Goal: Information Seeking & Learning: Learn about a topic

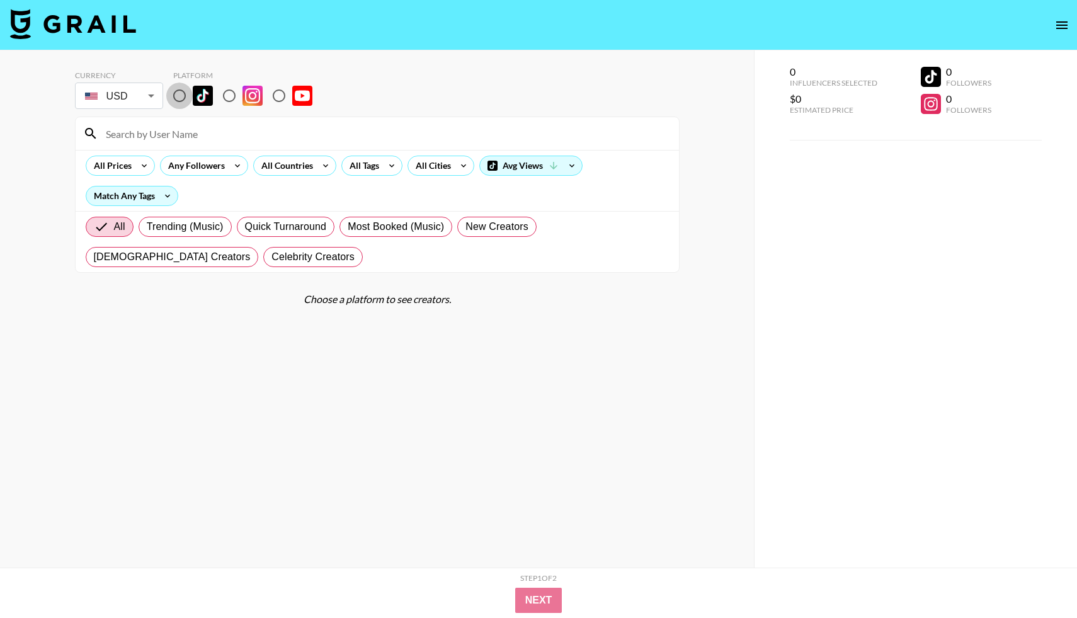
click at [186, 91] on input "radio" at bounding box center [179, 96] width 26 height 26
radio input "true"
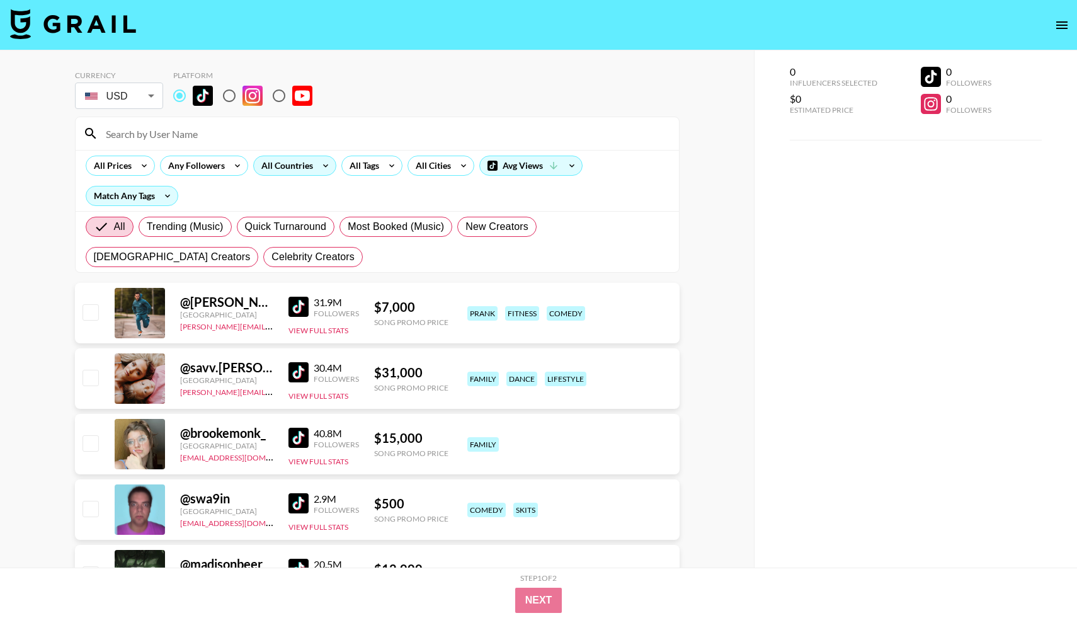
click at [292, 171] on div "All Countries" at bounding box center [285, 165] width 62 height 19
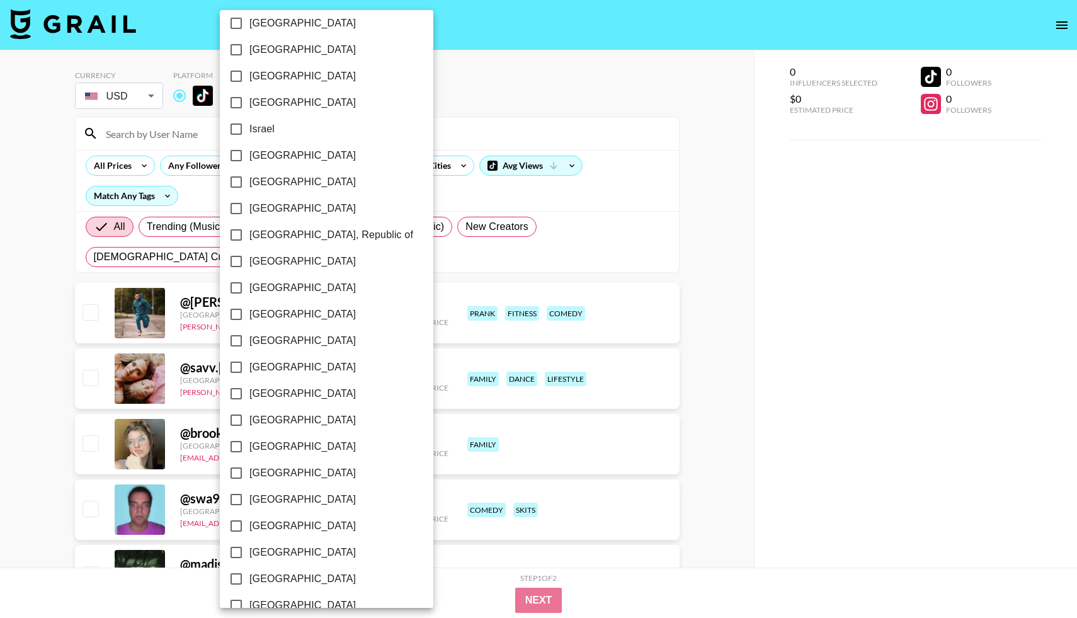
scroll to position [851, 0]
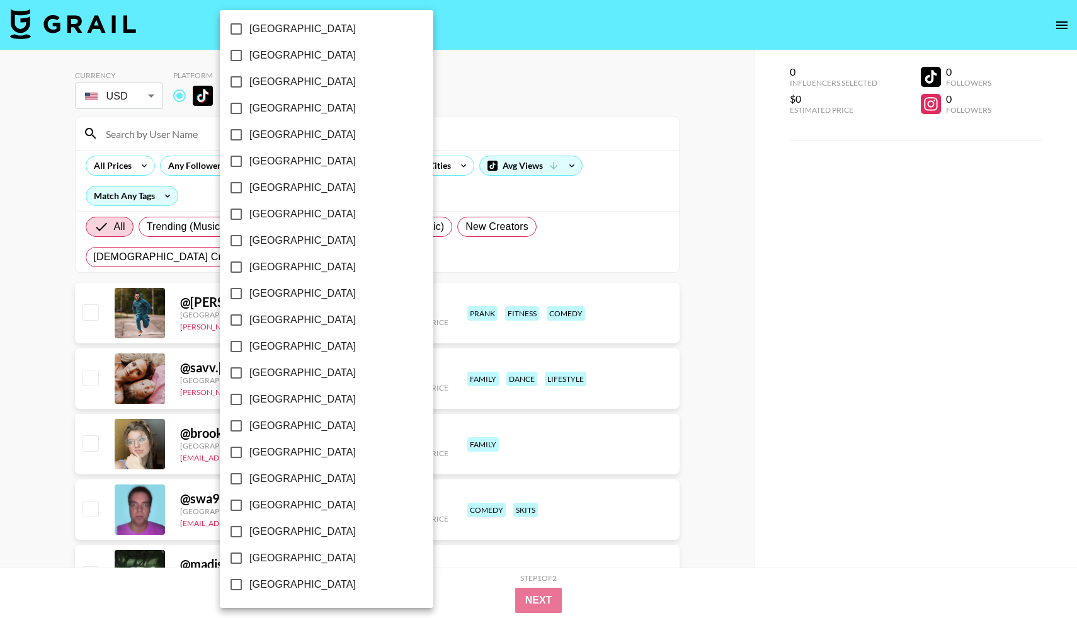
click at [247, 551] on input "[GEOGRAPHIC_DATA]" at bounding box center [236, 558] width 26 height 26
checkbox input "true"
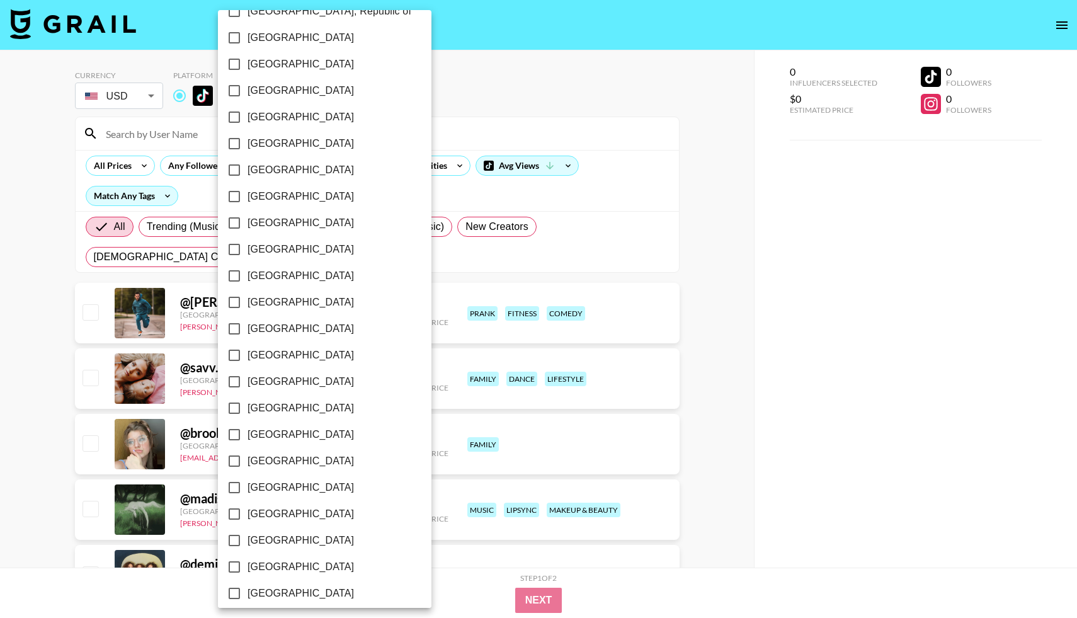
scroll to position [724, 0]
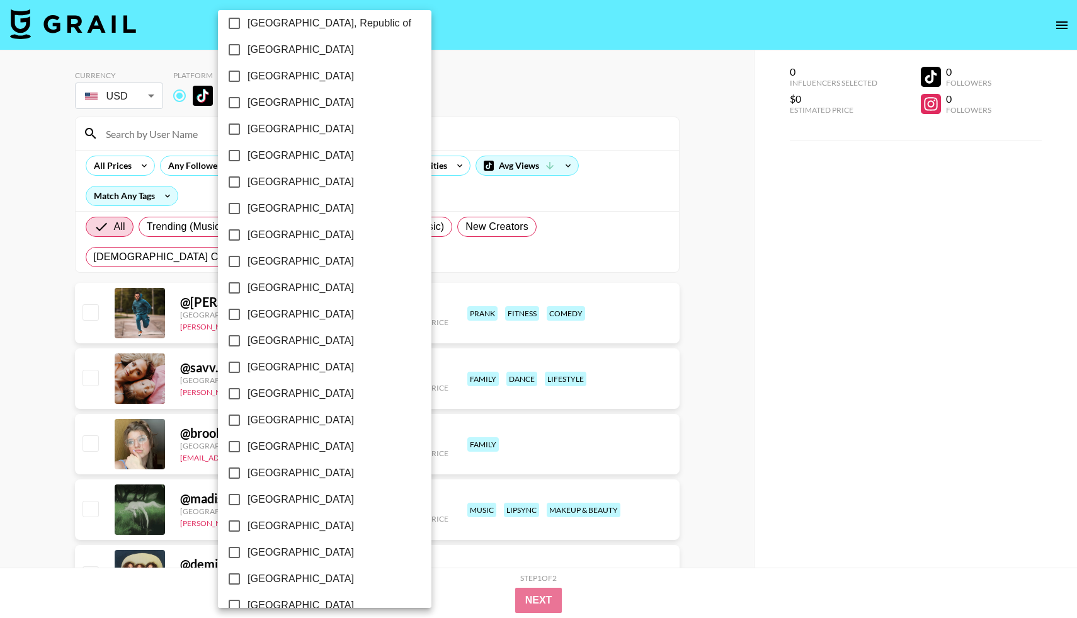
click at [292, 134] on span "[GEOGRAPHIC_DATA]" at bounding box center [301, 129] width 106 height 15
click at [248, 134] on input "[GEOGRAPHIC_DATA]" at bounding box center [234, 129] width 26 height 26
checkbox input "true"
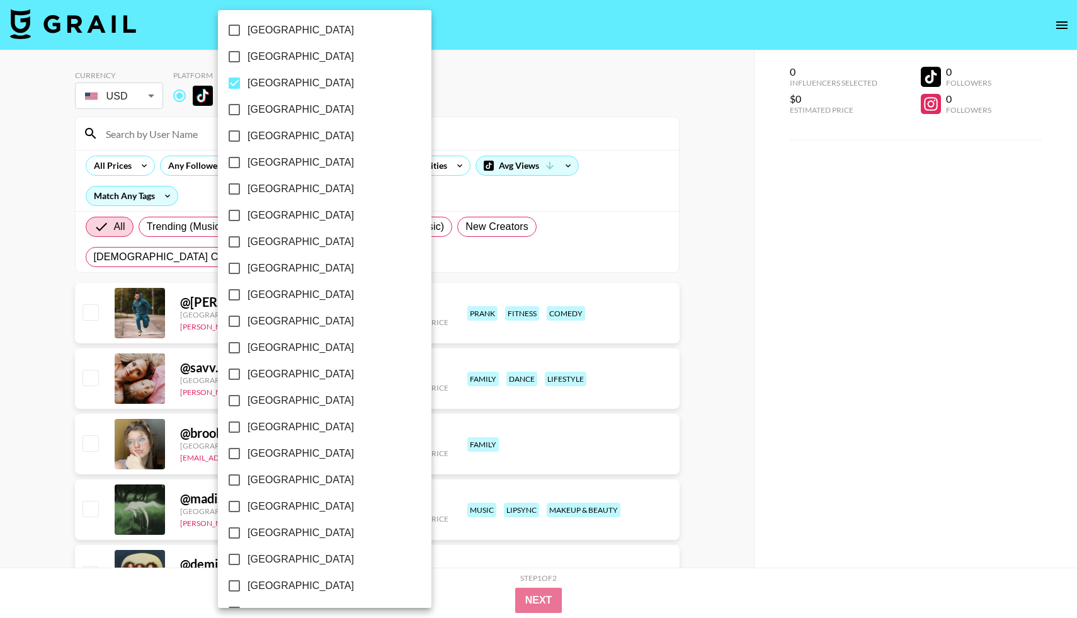
scroll to position [851, 0]
click at [542, 197] on div at bounding box center [538, 309] width 1077 height 618
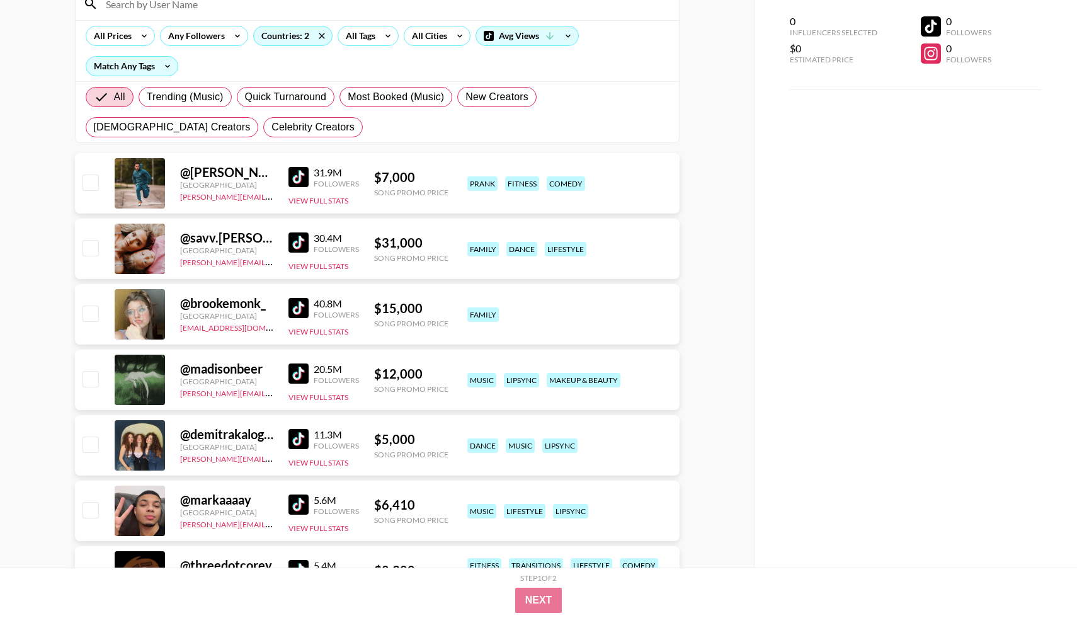
scroll to position [0, 0]
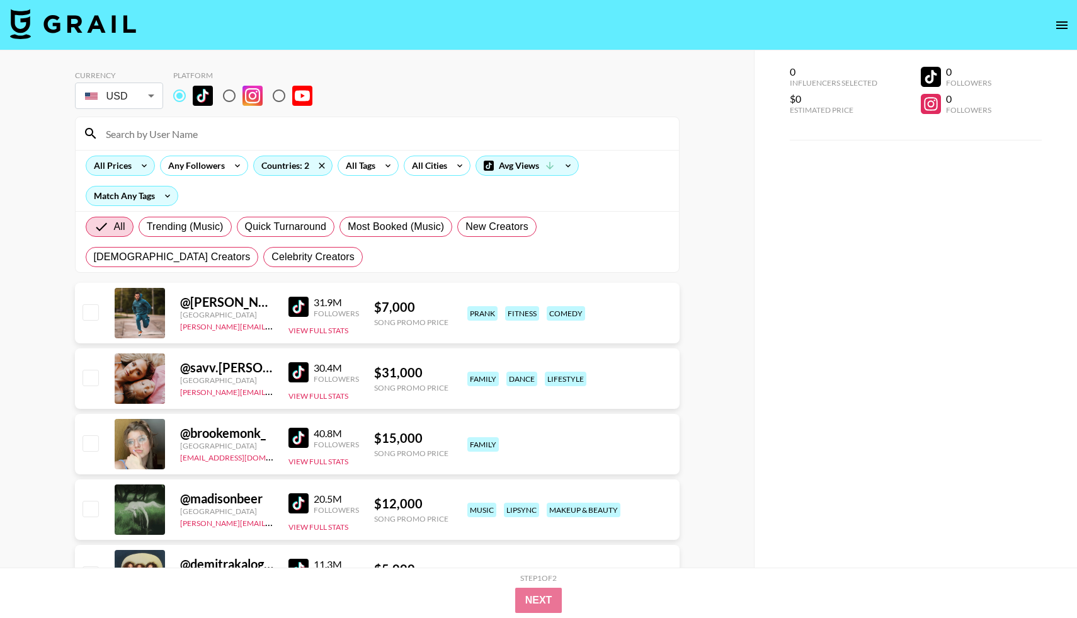
click at [134, 163] on icon at bounding box center [144, 165] width 20 height 19
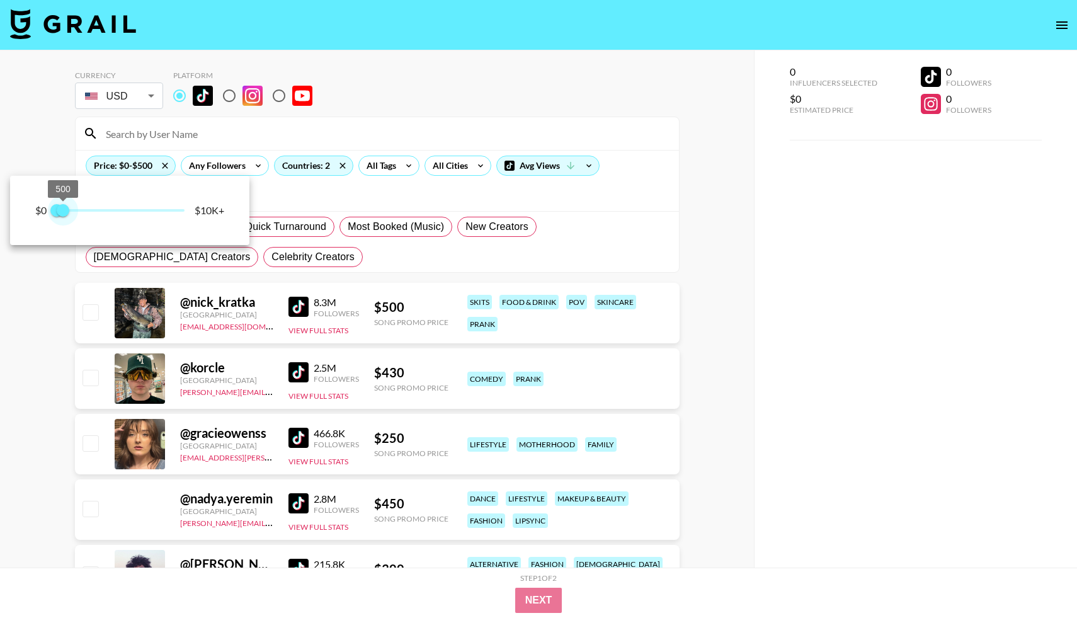
type input "750"
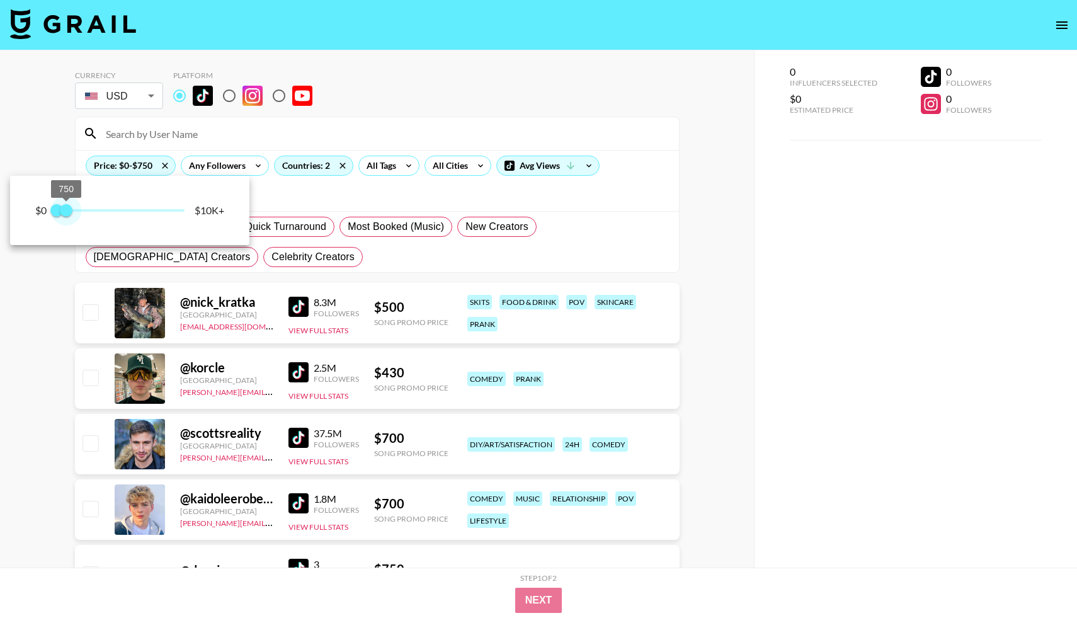
drag, startPoint x: 182, startPoint y: 212, endPoint x: 67, endPoint y: 214, distance: 115.3
click at [67, 214] on span "750" at bounding box center [66, 210] width 13 height 13
click at [52, 379] on div at bounding box center [538, 309] width 1077 height 618
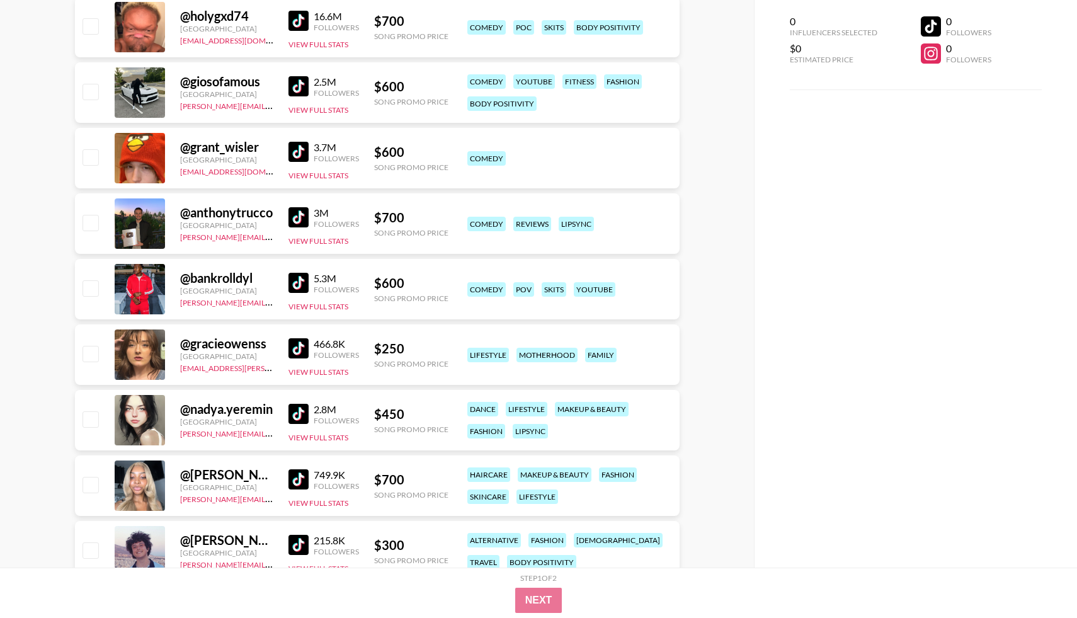
scroll to position [827, 0]
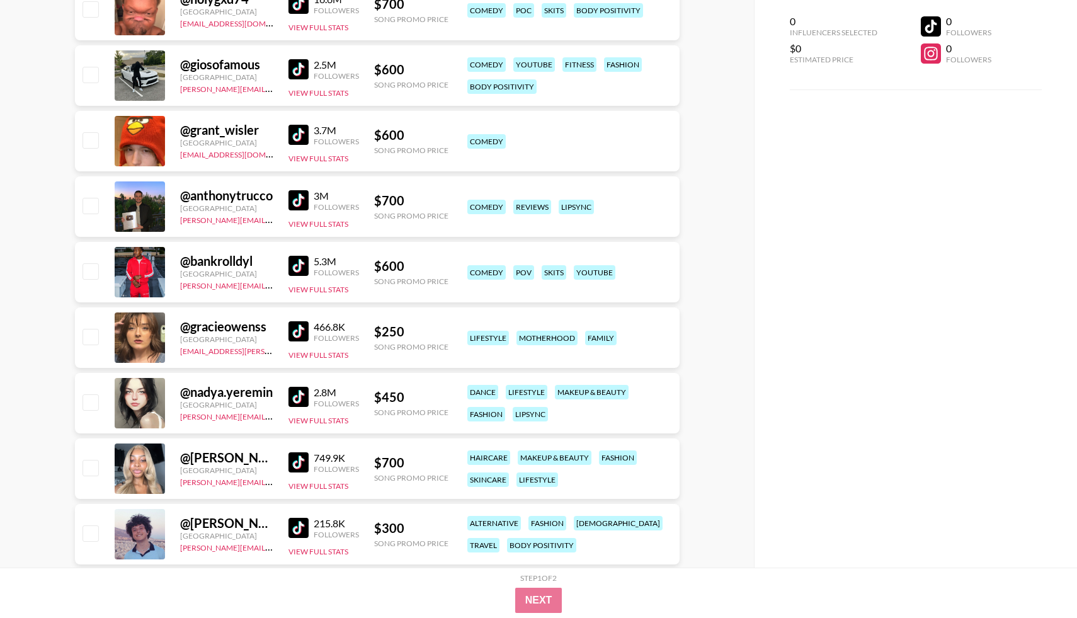
click at [302, 336] on img at bounding box center [299, 331] width 20 height 20
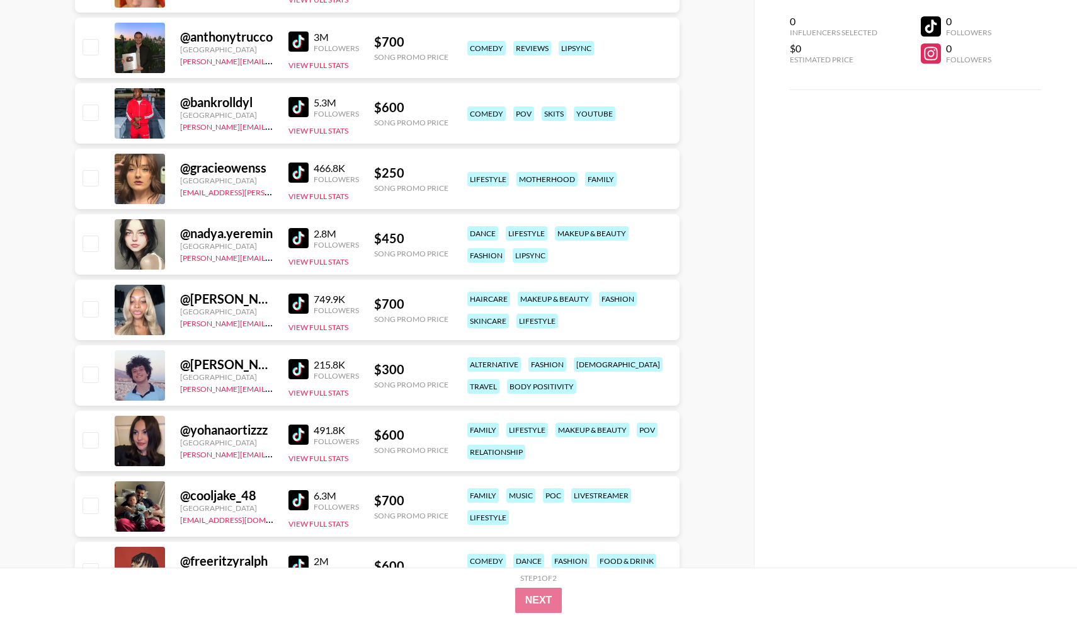
scroll to position [1000, 0]
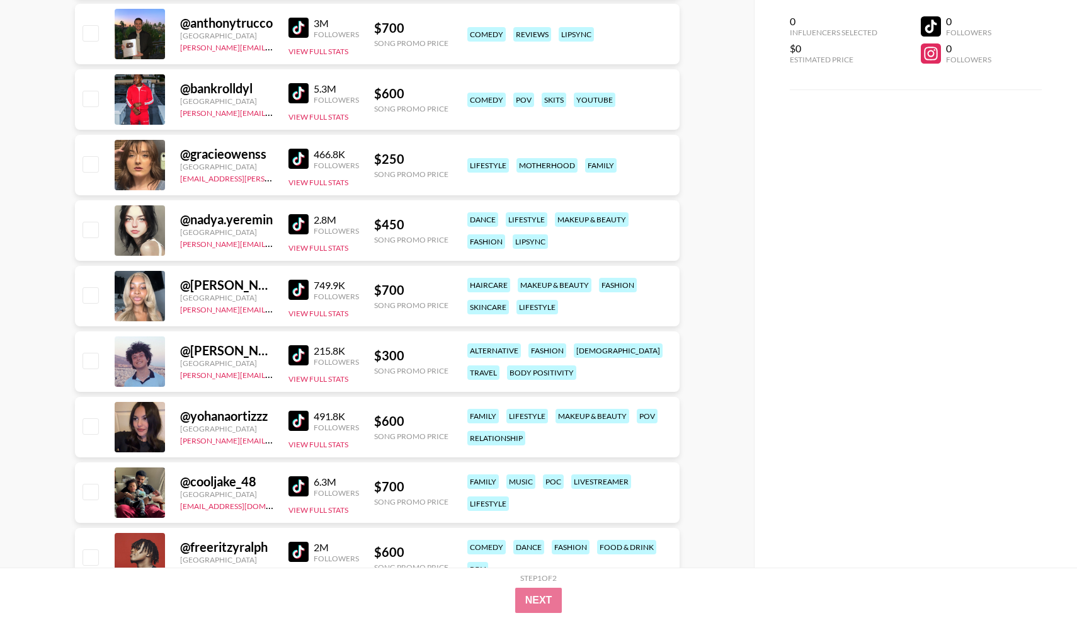
click at [299, 215] on img at bounding box center [299, 224] width 20 height 20
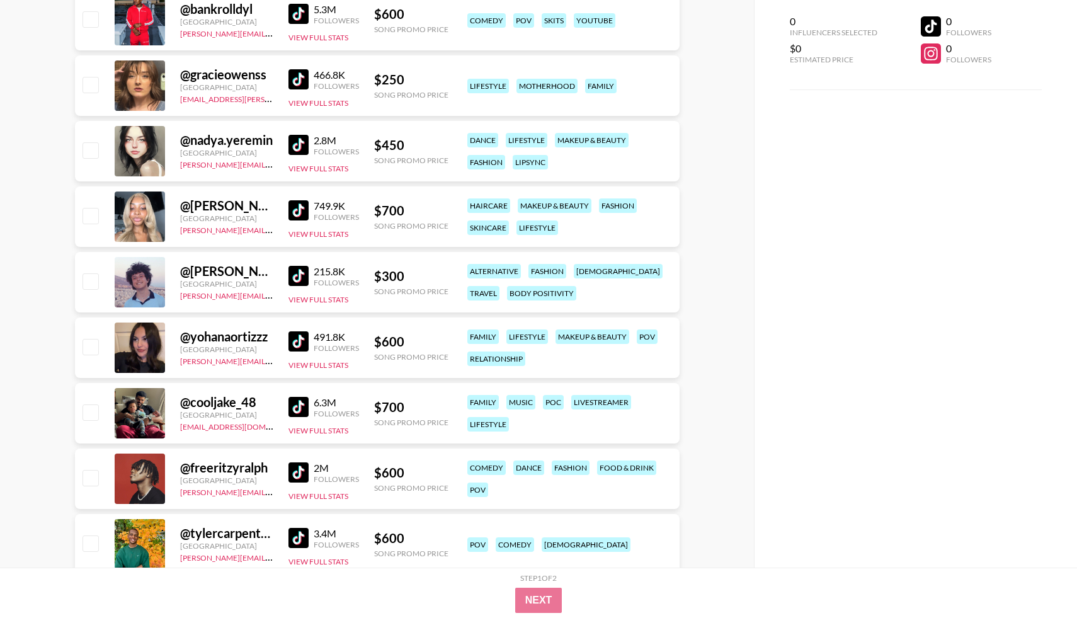
scroll to position [1095, 0]
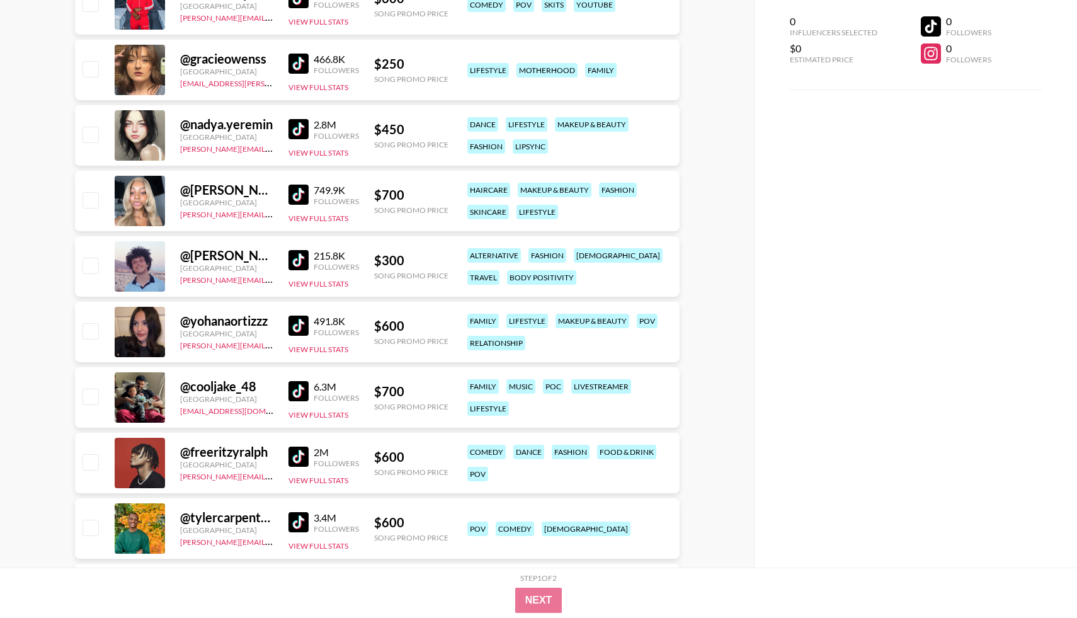
click at [292, 327] on img at bounding box center [299, 326] width 20 height 20
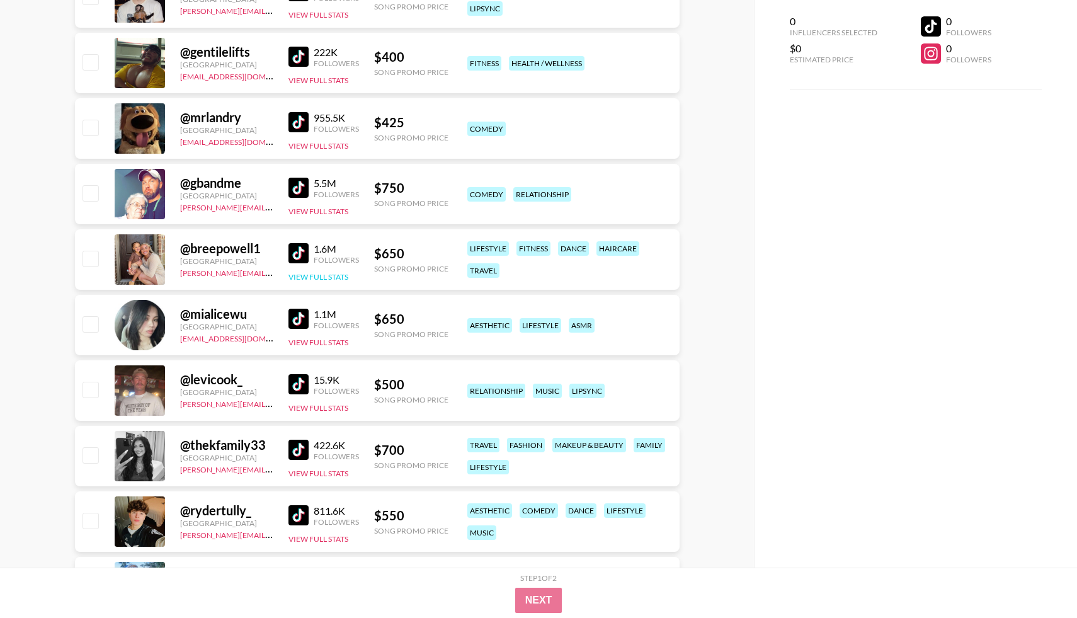
scroll to position [2478, 0]
click at [294, 451] on img at bounding box center [299, 449] width 20 height 20
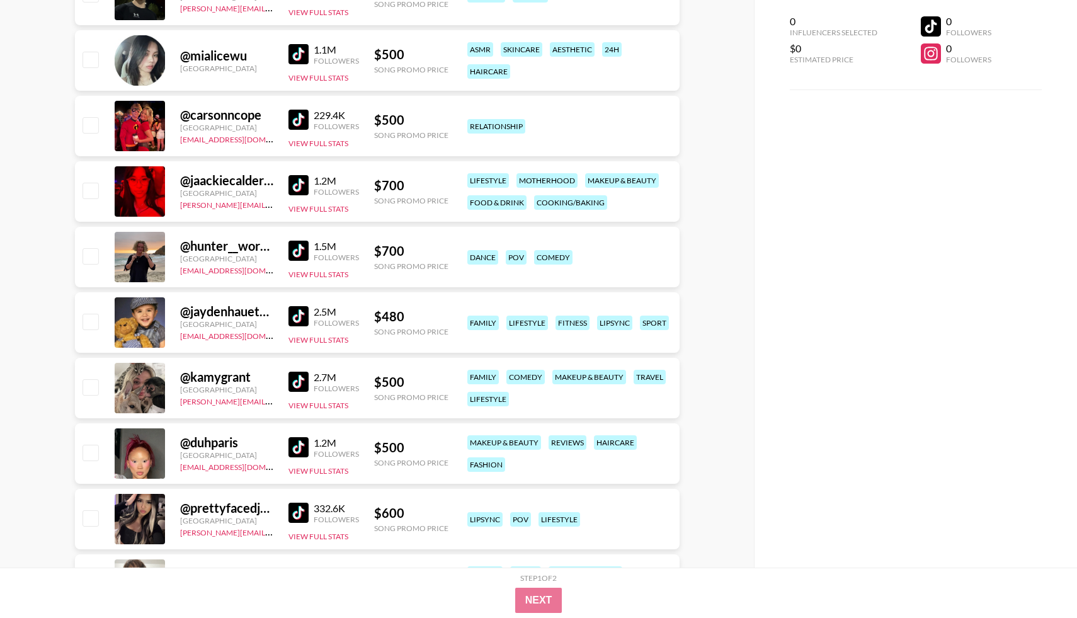
scroll to position [3464, 0]
click at [291, 384] on img at bounding box center [299, 381] width 20 height 20
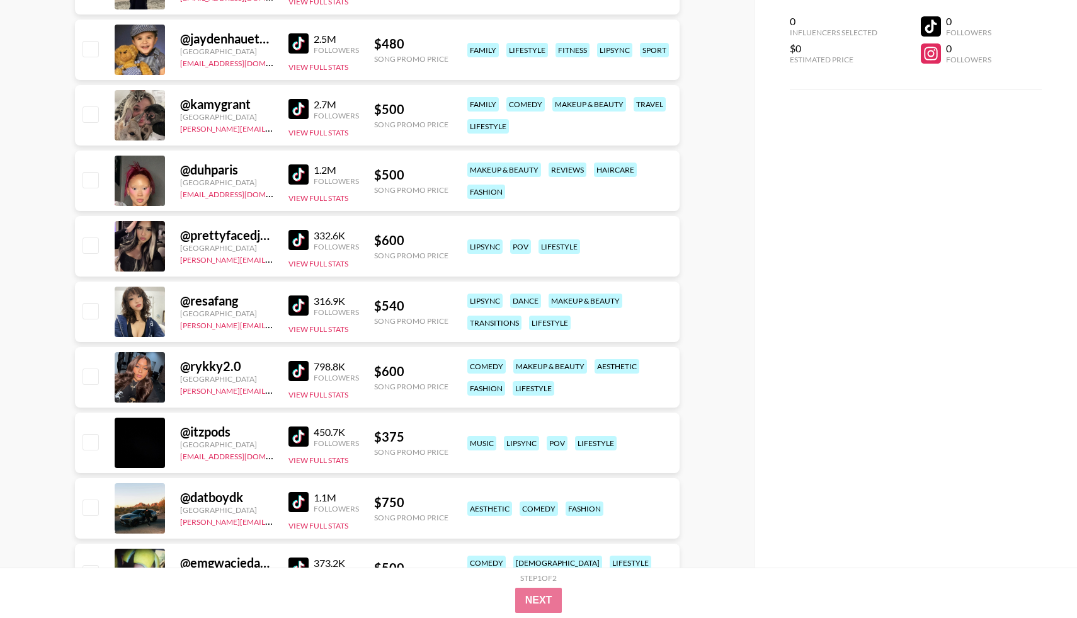
scroll to position [3741, 0]
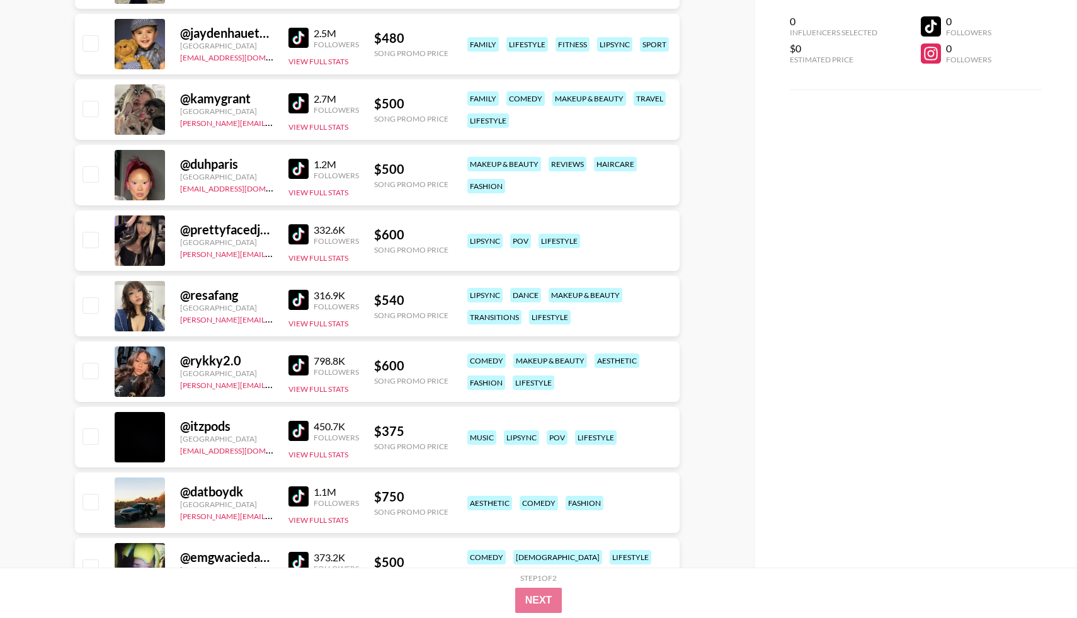
click at [306, 300] on img at bounding box center [299, 300] width 20 height 20
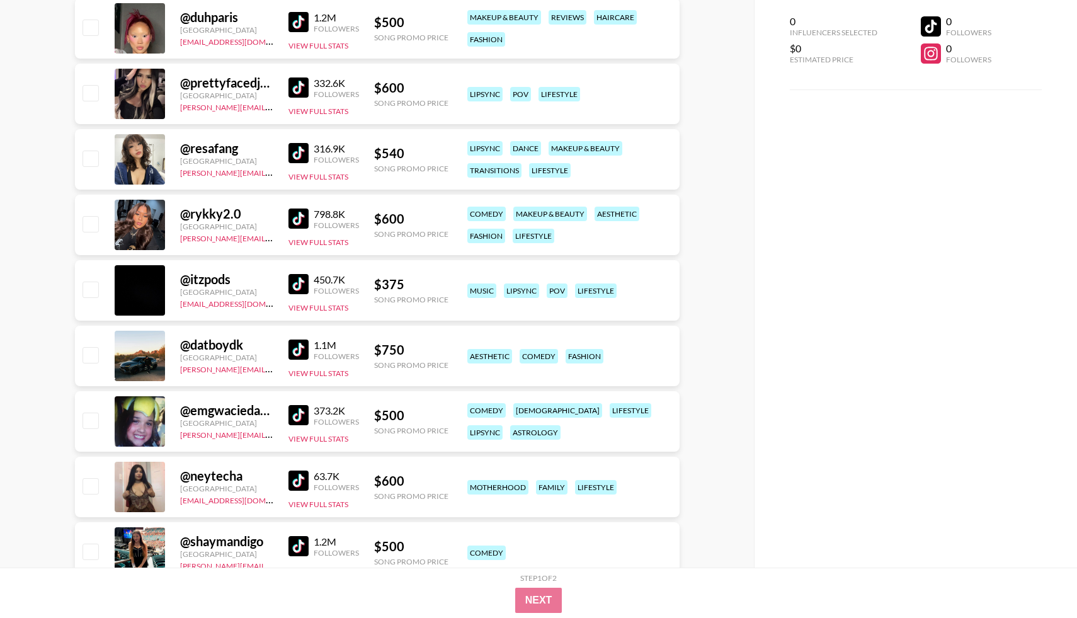
scroll to position [3940, 0]
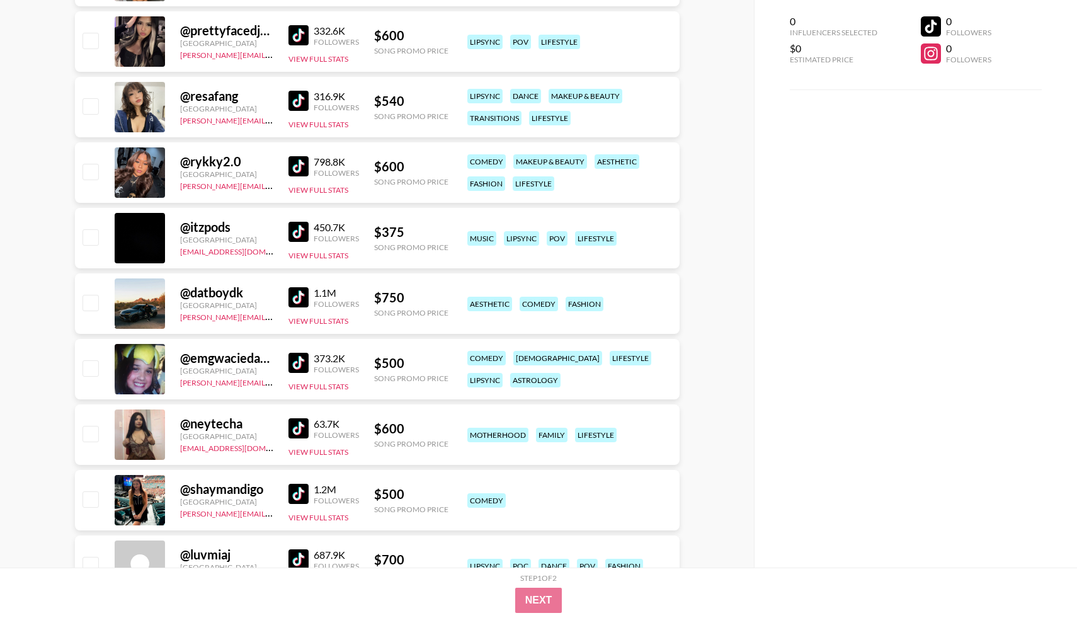
click at [303, 370] on img at bounding box center [299, 363] width 20 height 20
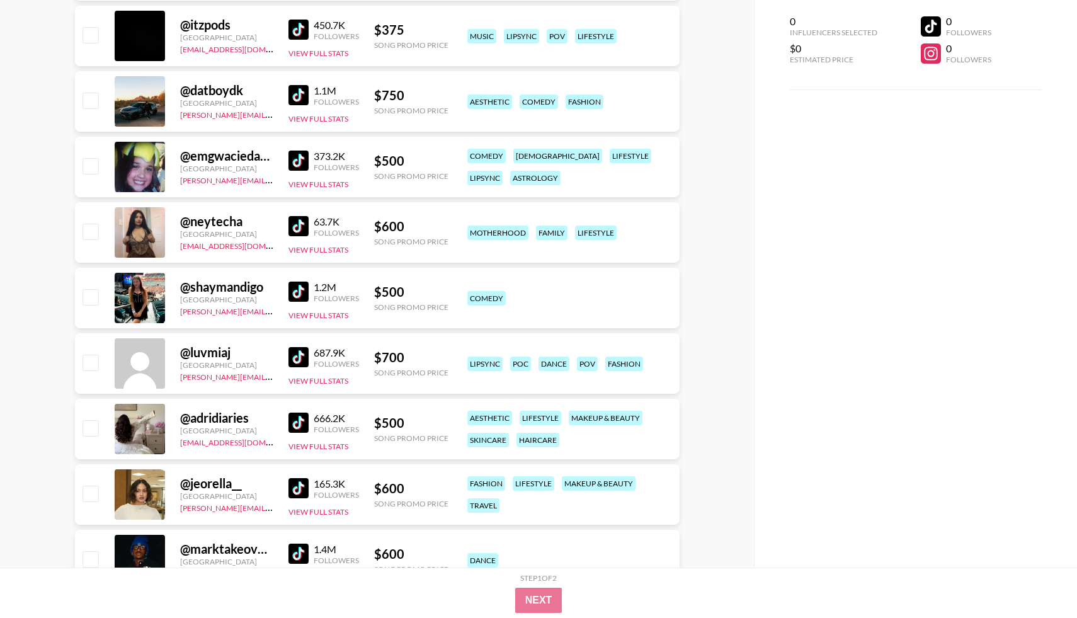
scroll to position [4150, 0]
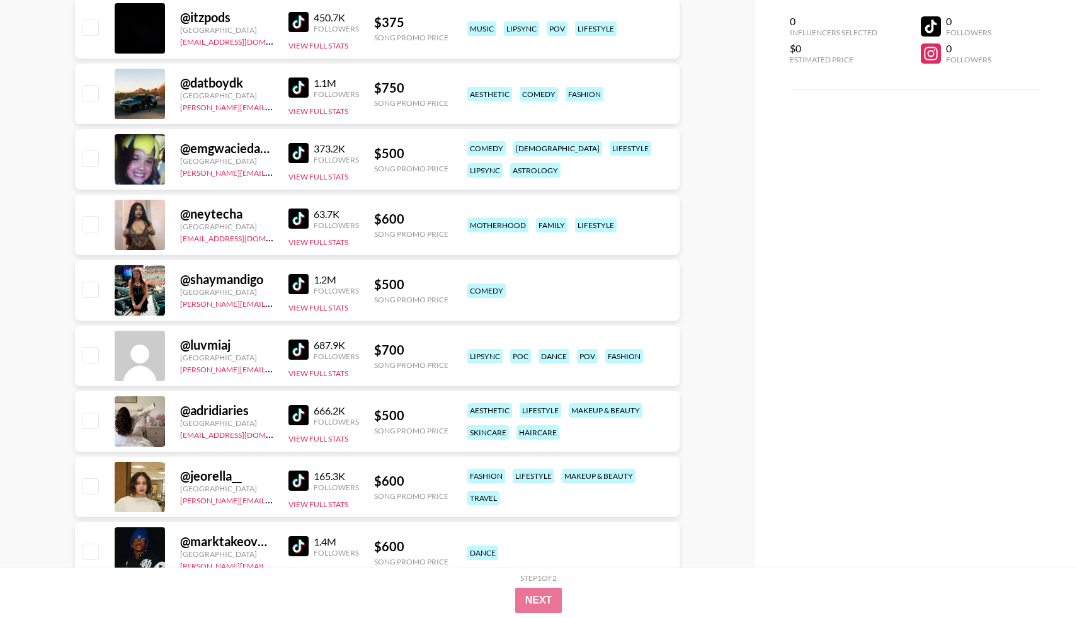
click at [298, 348] on img at bounding box center [299, 350] width 20 height 20
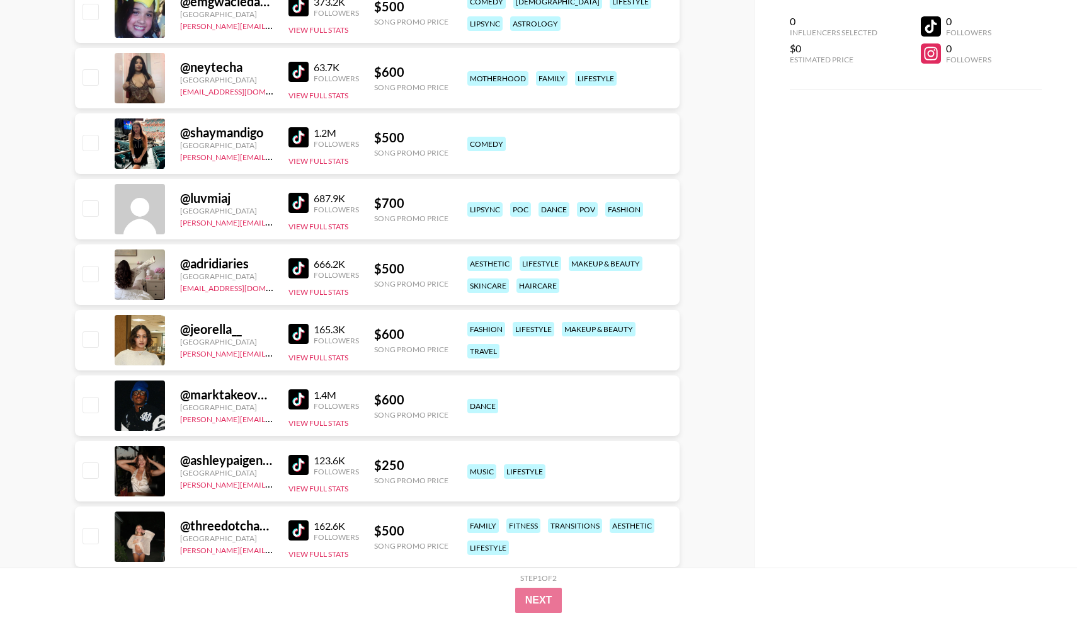
scroll to position [4298, 0]
click at [305, 330] on img at bounding box center [299, 333] width 20 height 20
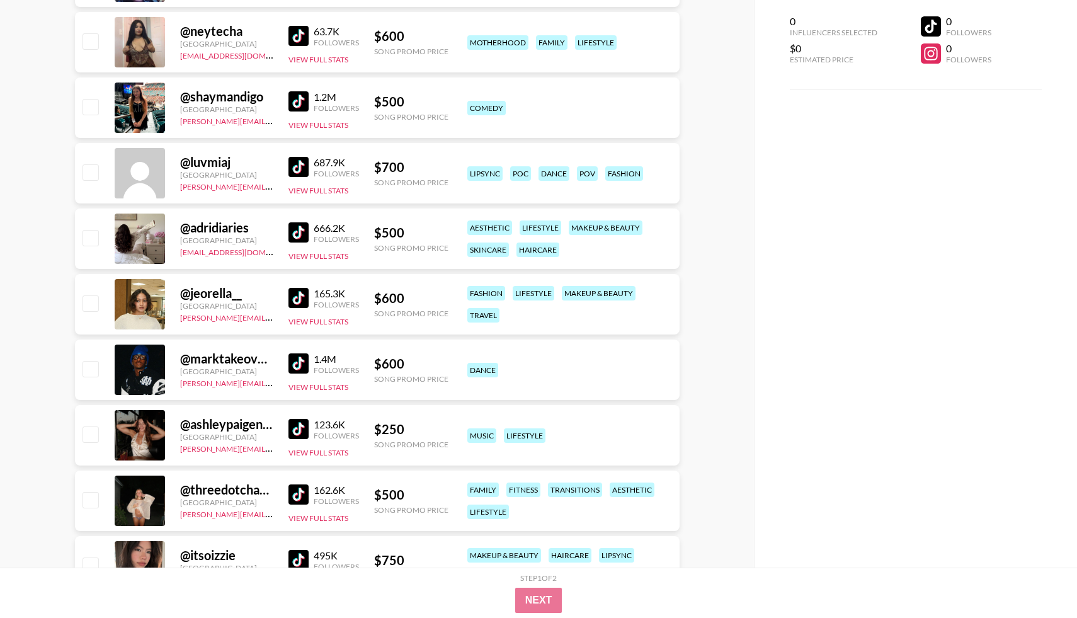
scroll to position [4349, 0]
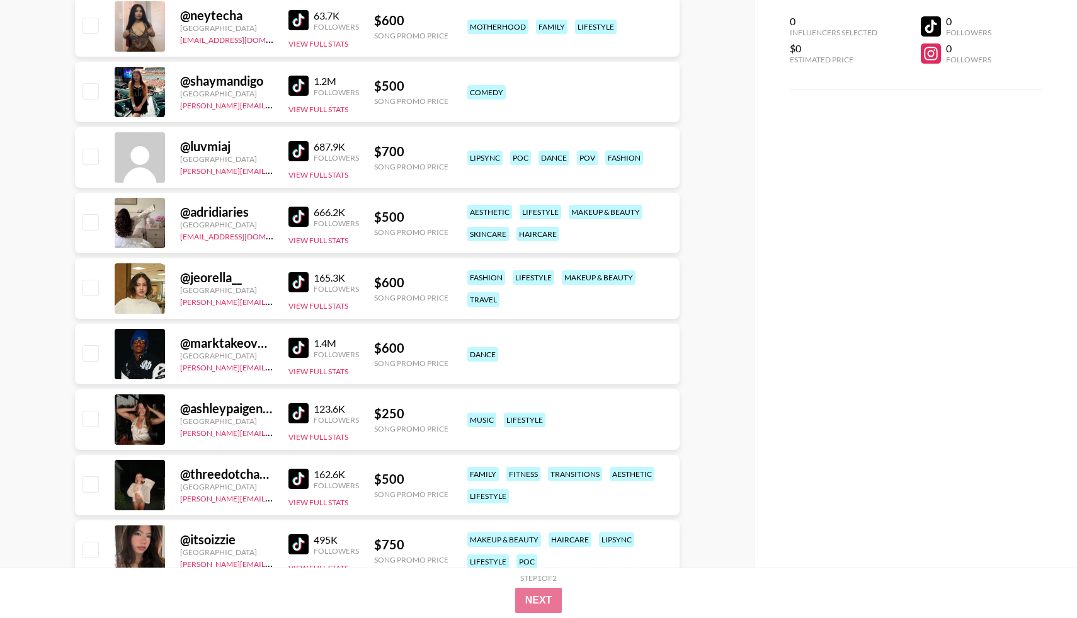
click at [293, 411] on img at bounding box center [299, 413] width 20 height 20
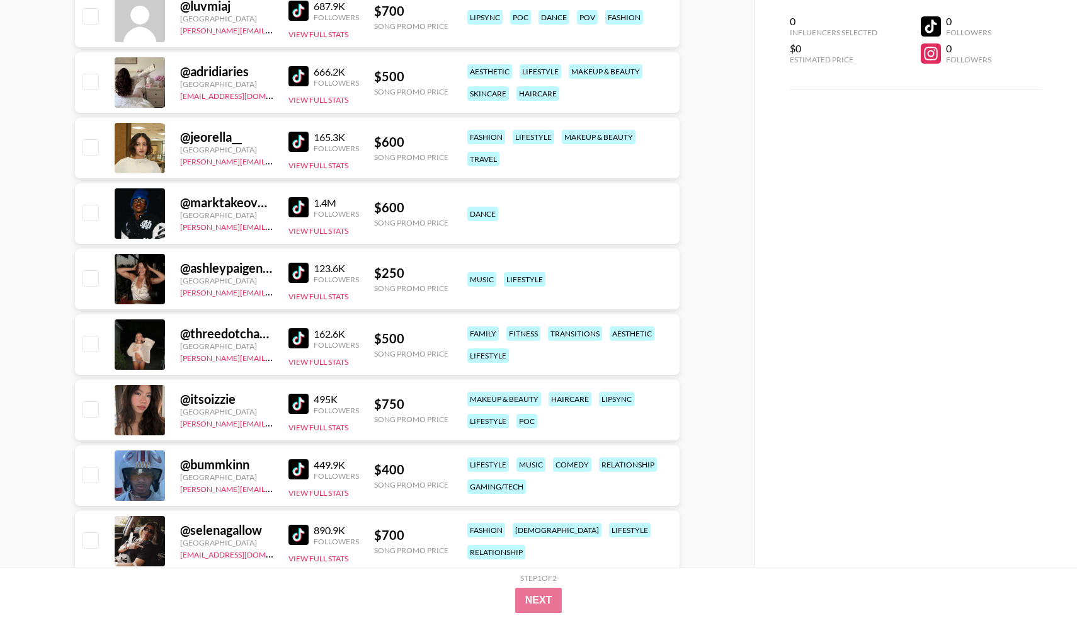
scroll to position [4490, 0]
click at [295, 337] on img at bounding box center [299, 338] width 20 height 20
click at [295, 403] on img at bounding box center [299, 403] width 20 height 20
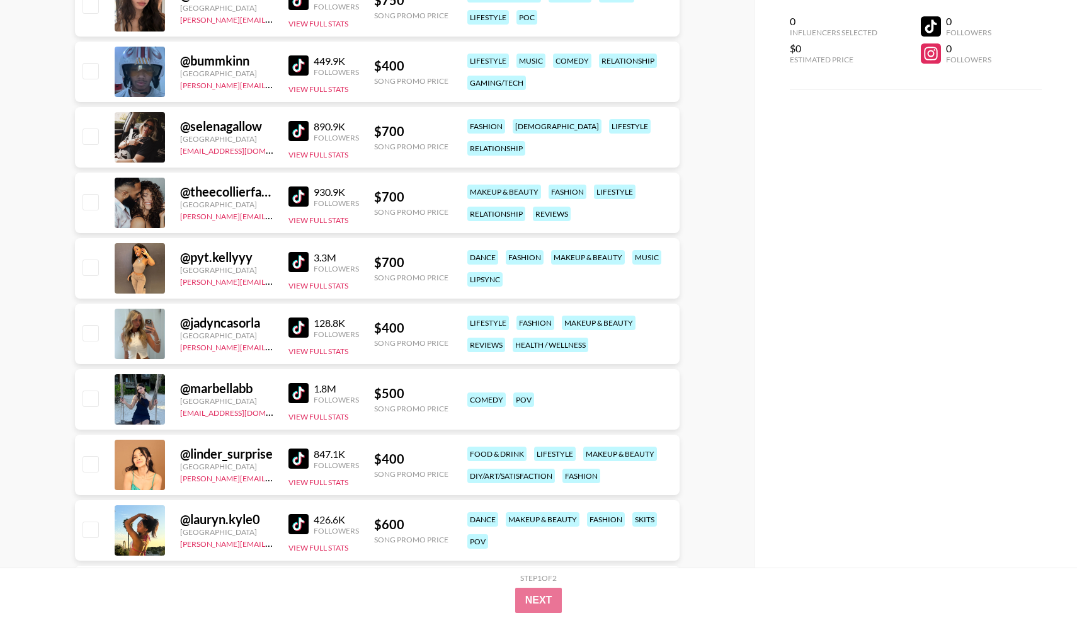
scroll to position [4894, 0]
click at [296, 331] on img at bounding box center [299, 327] width 20 height 20
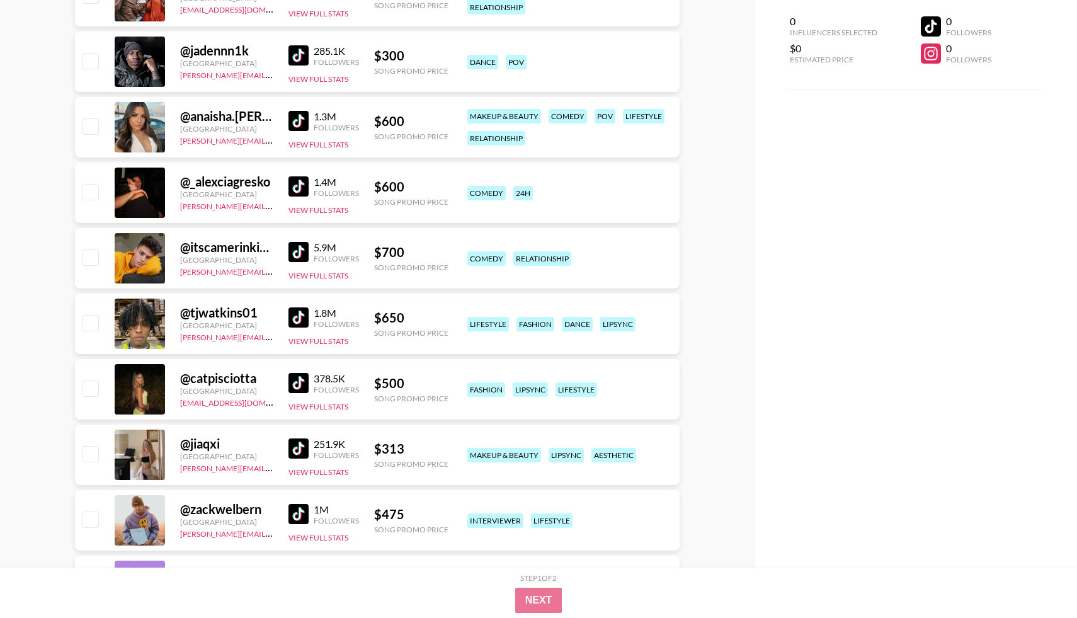
scroll to position [5779, 0]
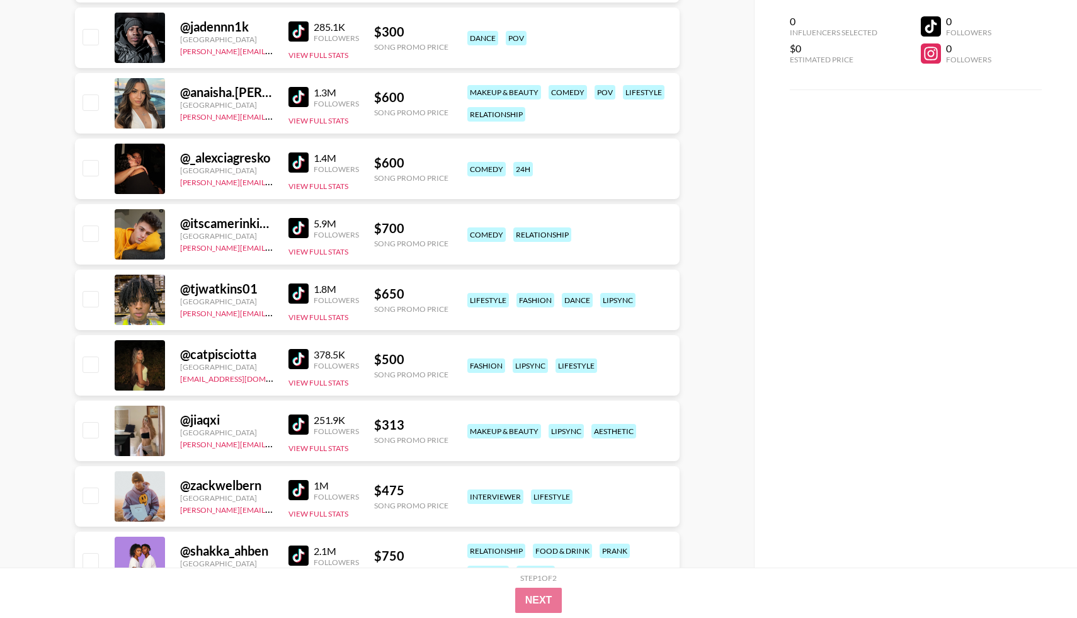
click at [291, 351] on img at bounding box center [299, 359] width 20 height 20
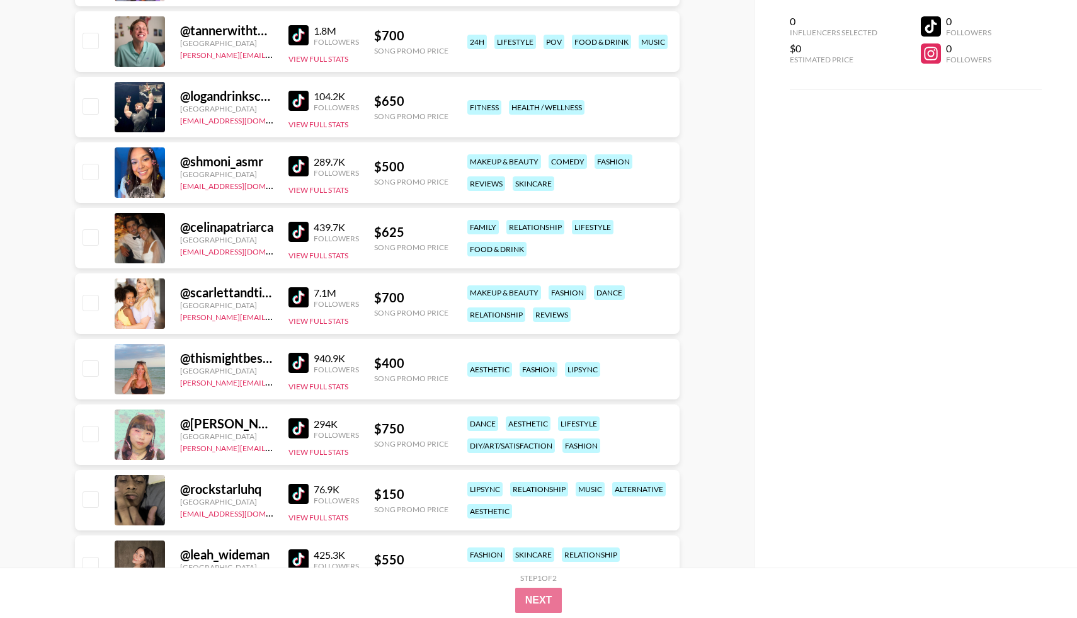
scroll to position [6376, 0]
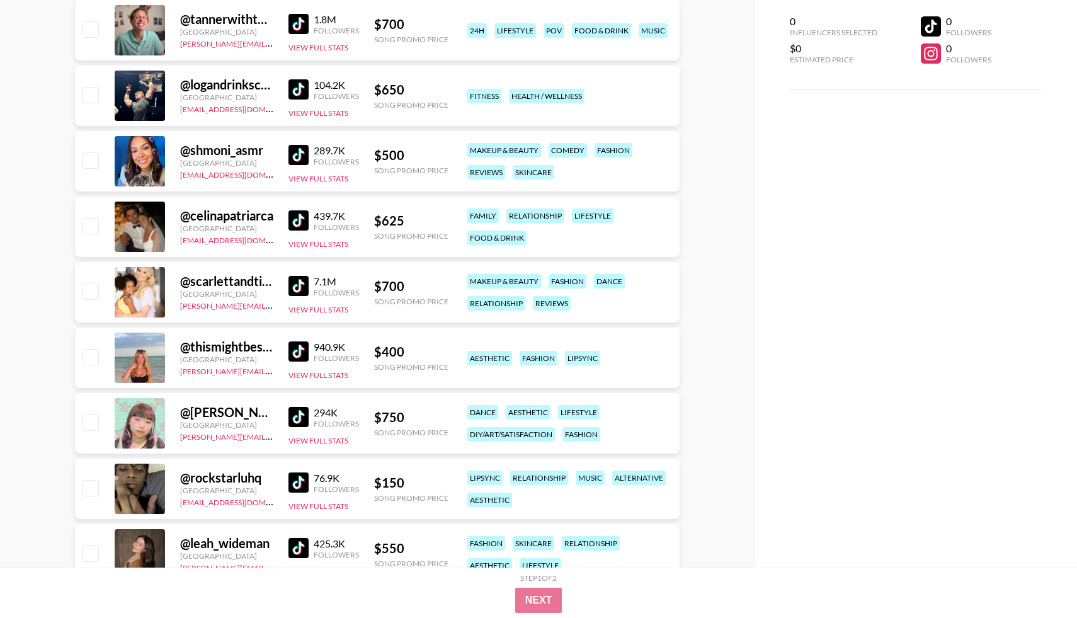
click at [300, 350] on img at bounding box center [299, 351] width 20 height 20
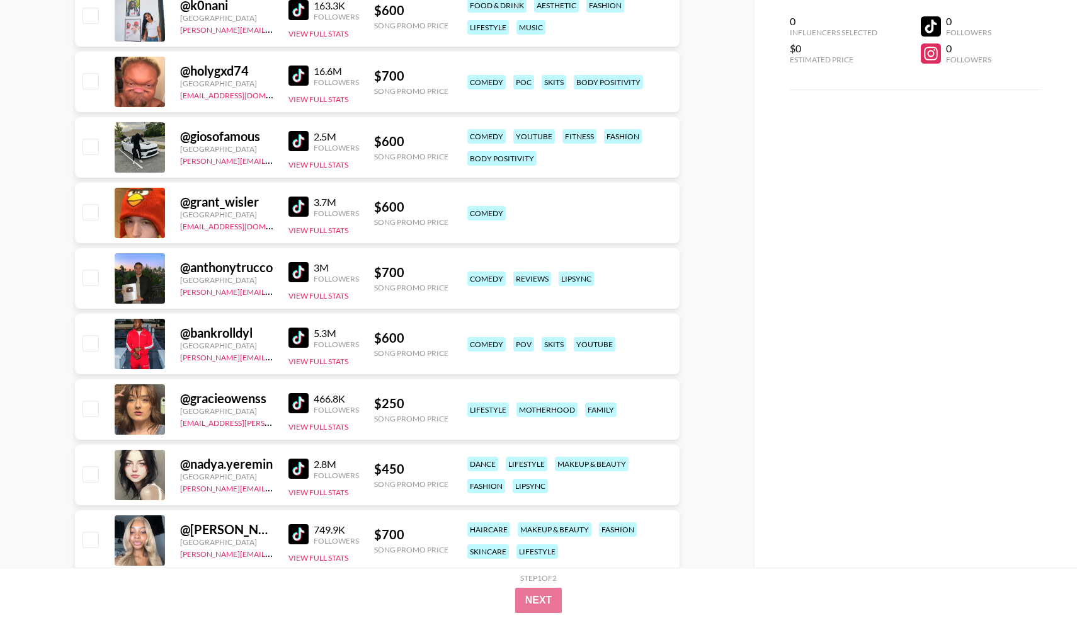
scroll to position [0, 0]
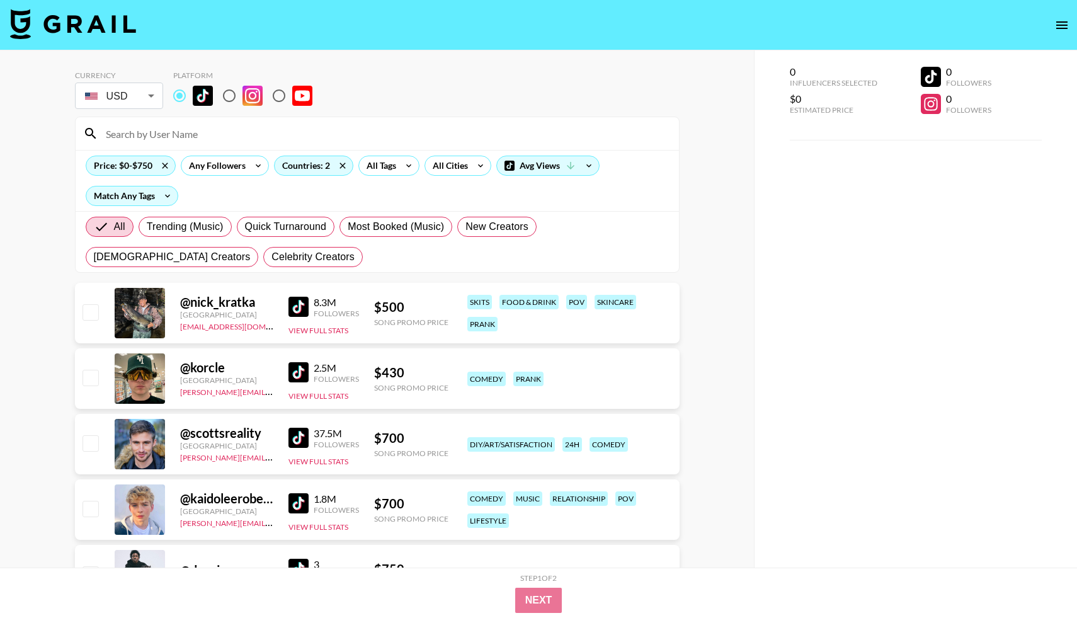
click at [160, 139] on input at bounding box center [384, 133] width 573 height 20
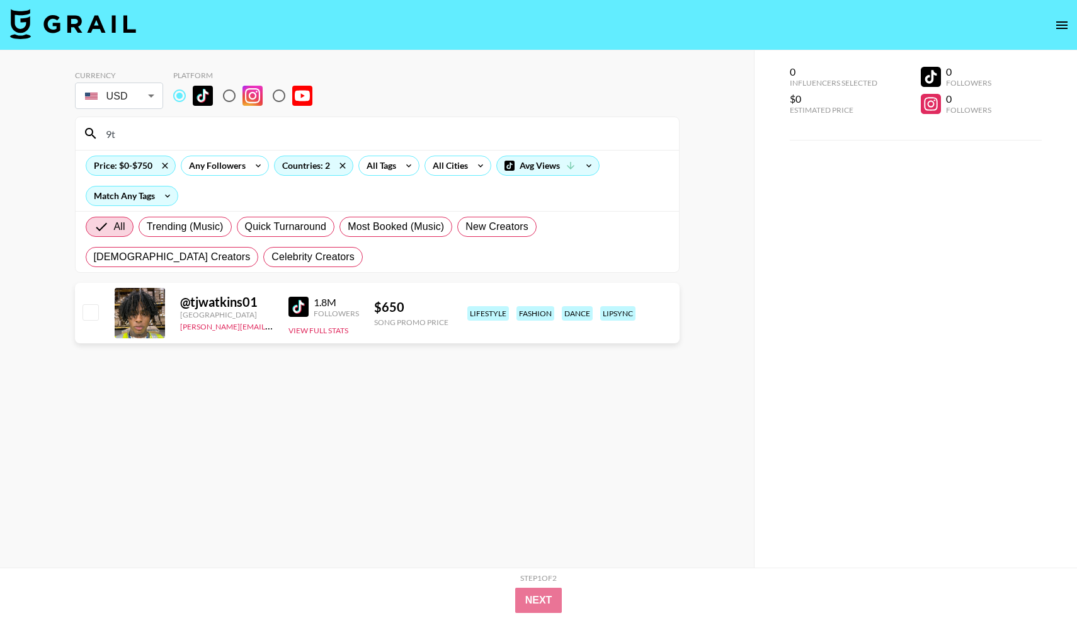
type input "9"
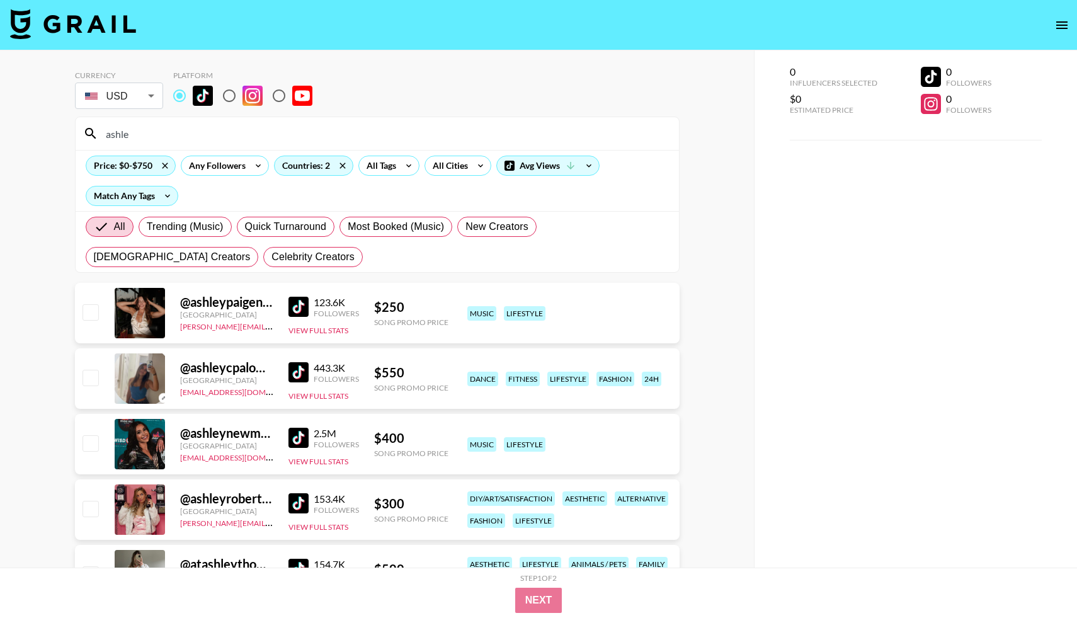
click at [202, 137] on input "ashle" at bounding box center [384, 133] width 573 height 20
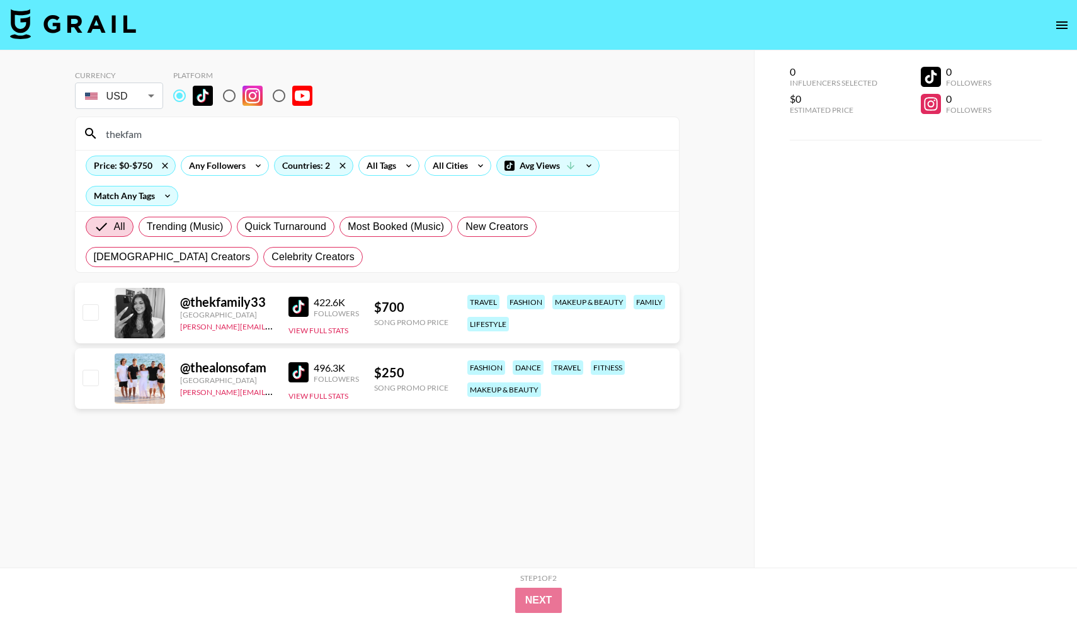
type input "thekfam"
drag, startPoint x: 212, startPoint y: 138, endPoint x: 56, endPoint y: 134, distance: 155.7
click at [56, 134] on div "Currency USD USD ​ Platform thekfam Price: $0-$750 Any Followers Countries: 2 A…" at bounding box center [377, 334] width 754 height 568
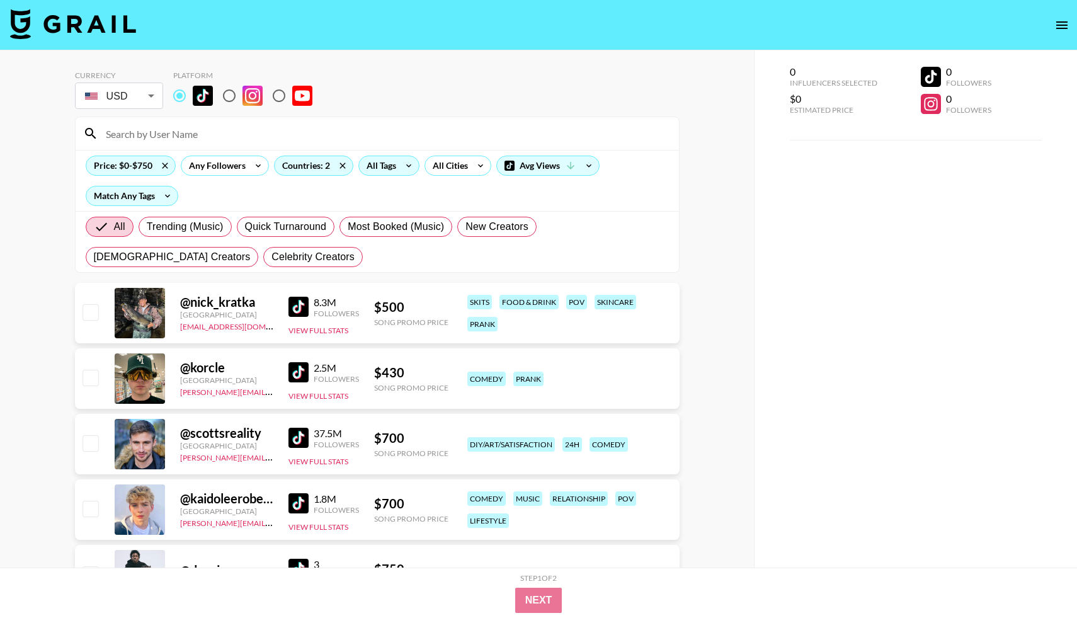
click at [411, 164] on icon at bounding box center [409, 165] width 20 height 19
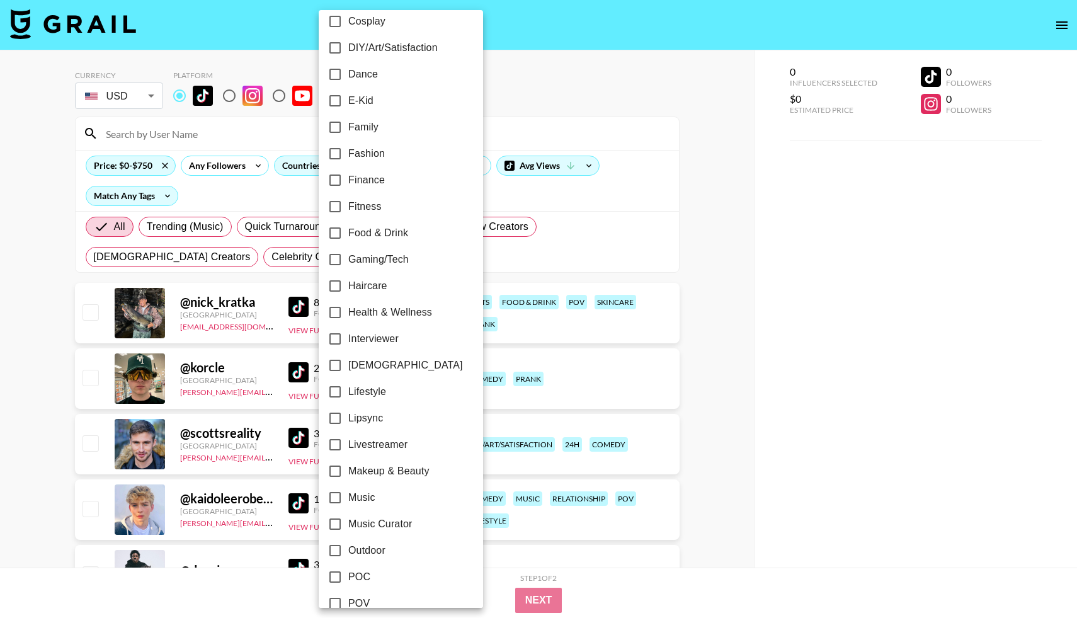
scroll to position [278, 0]
click at [379, 363] on span "[DEMOGRAPHIC_DATA]" at bounding box center [405, 364] width 115 height 15
click at [348, 363] on input "[DEMOGRAPHIC_DATA]" at bounding box center [335, 364] width 26 height 26
checkbox input "true"
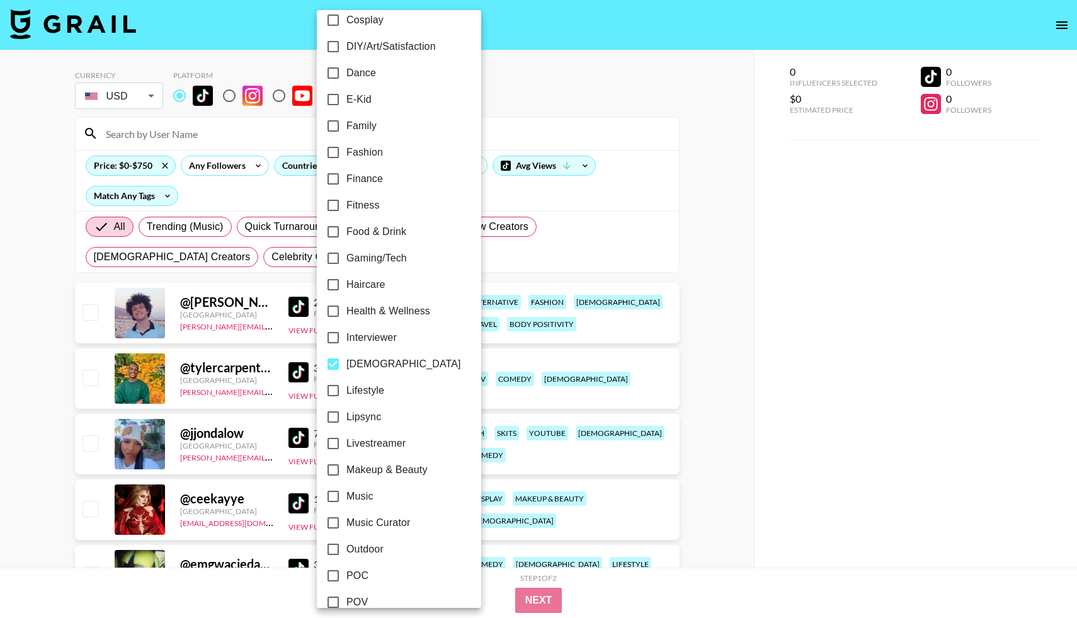
click at [677, 261] on div at bounding box center [538, 309] width 1077 height 618
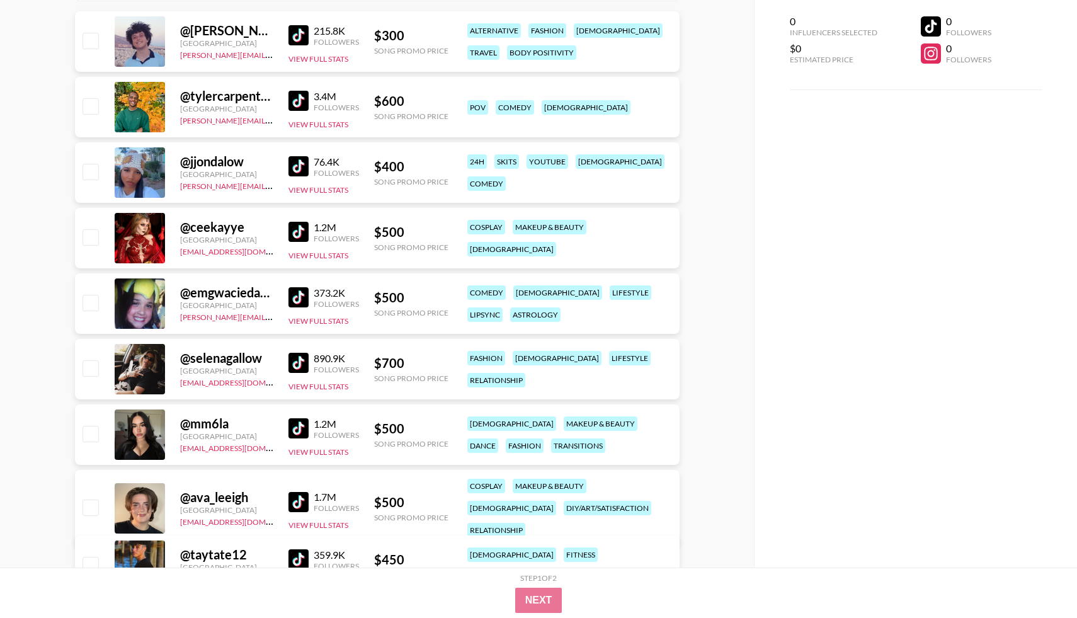
scroll to position [273, 0]
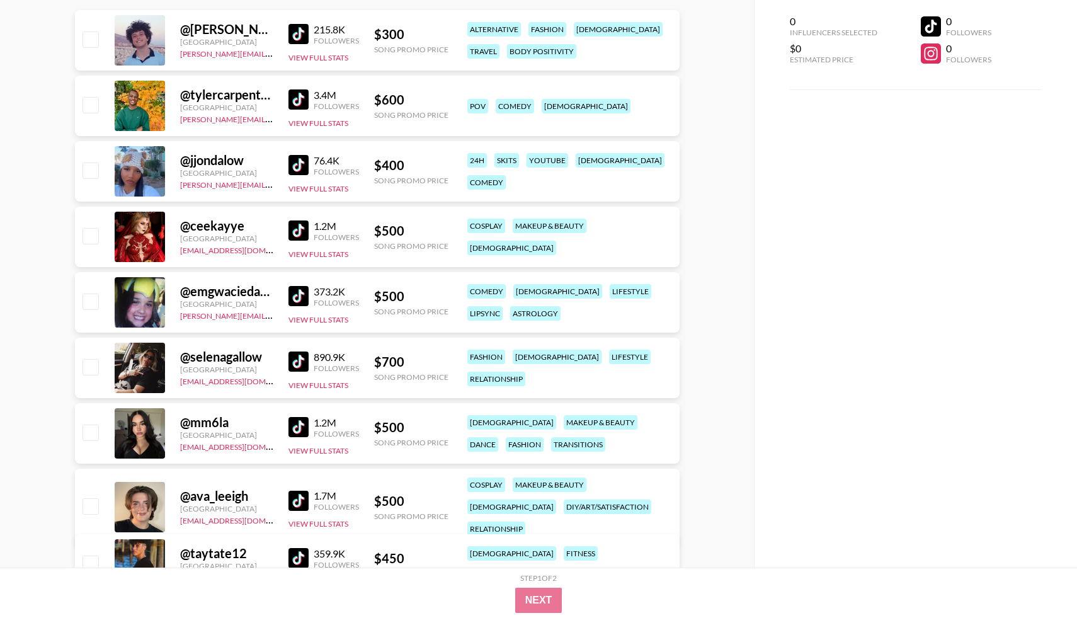
click at [304, 296] on img at bounding box center [299, 296] width 20 height 20
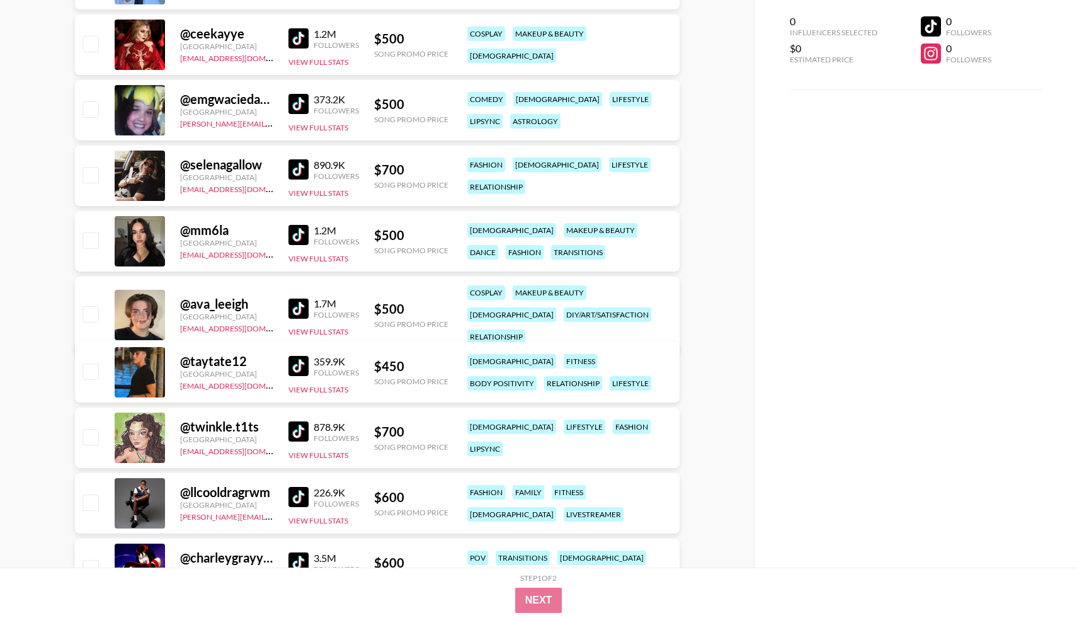
scroll to position [469, 0]
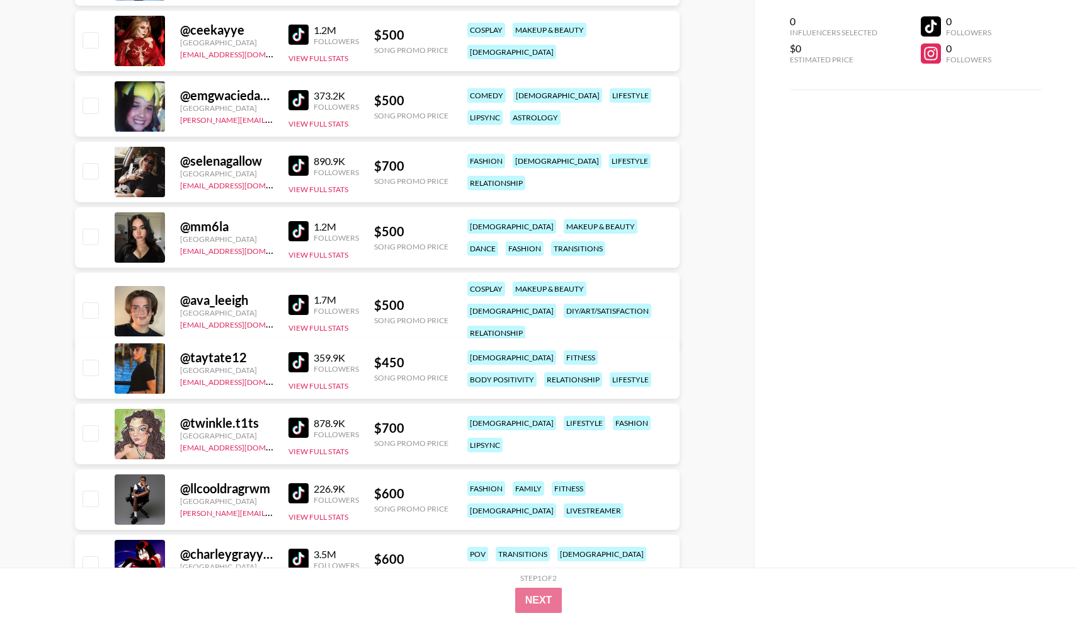
click at [300, 234] on img at bounding box center [299, 231] width 20 height 20
